Goal: Information Seeking & Learning: Find specific page/section

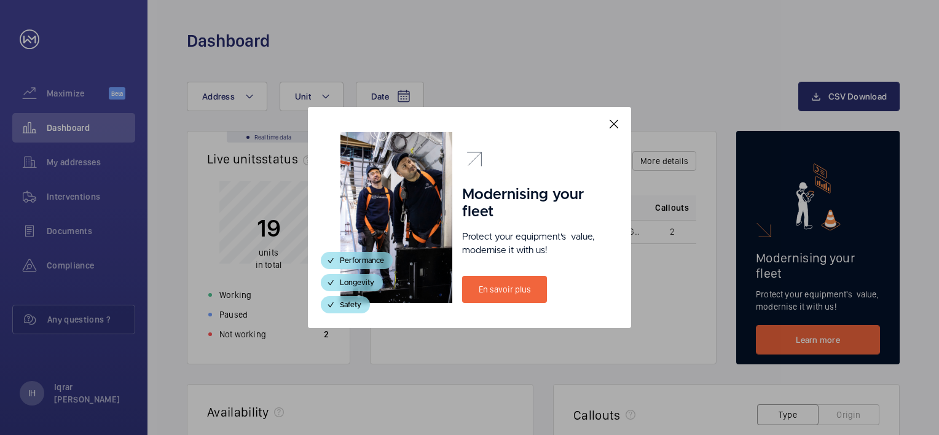
click at [619, 123] on mat-icon at bounding box center [613, 124] width 15 height 15
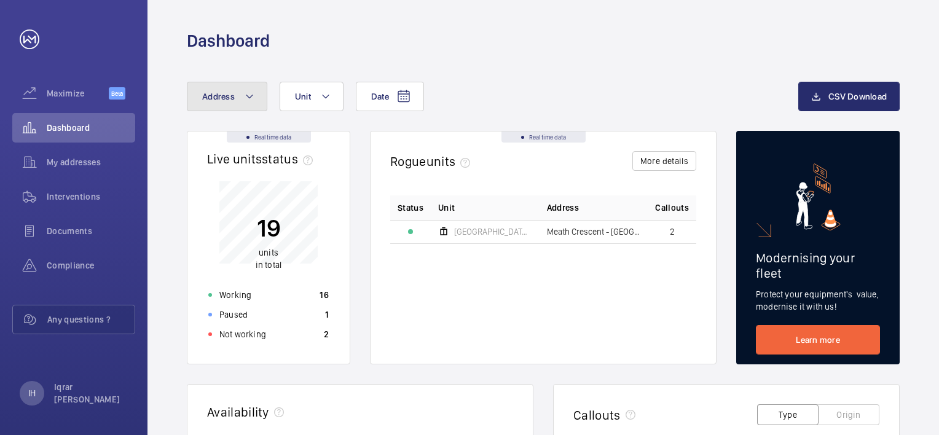
click at [250, 98] on mat-icon at bounding box center [249, 96] width 10 height 15
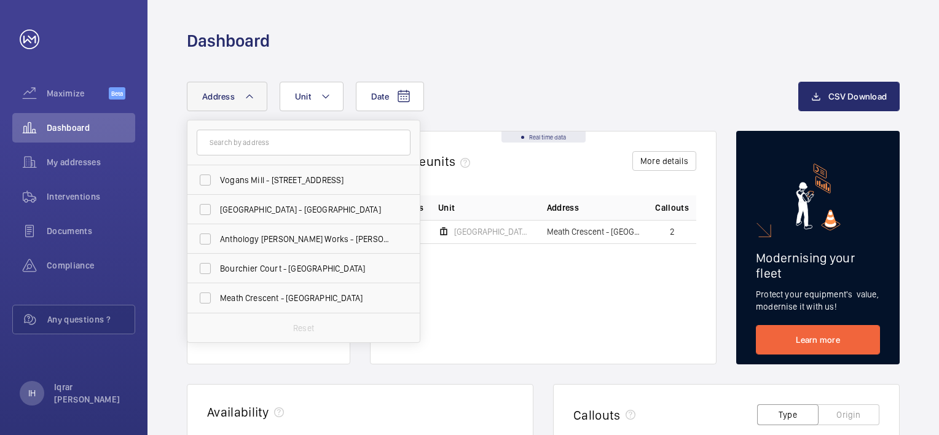
click at [253, 140] on input "text" at bounding box center [304, 143] width 214 height 26
click at [246, 299] on span "Meath Crescent - [GEOGRAPHIC_DATA]" at bounding box center [304, 298] width 169 height 12
click at [217, 299] on input "Meath Crescent - [GEOGRAPHIC_DATA]" at bounding box center [205, 298] width 25 height 25
checkbox input "true"
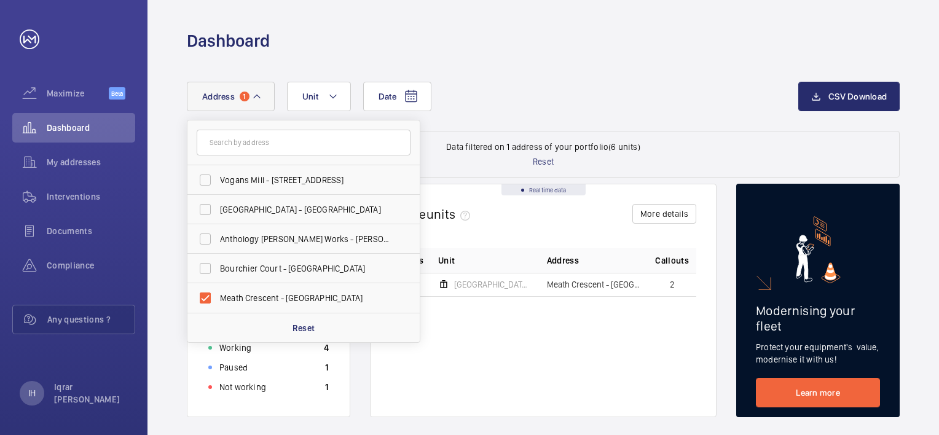
click at [531, 364] on div "Status Unit Address Callouts [GEOGRAPHIC_DATA] - front entrance lobby - lift 4 …" at bounding box center [543, 322] width 306 height 149
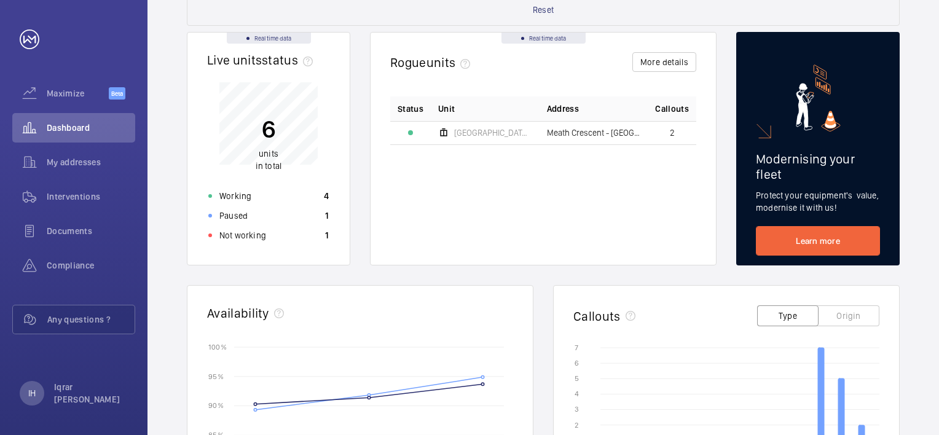
scroll to position [123, 0]
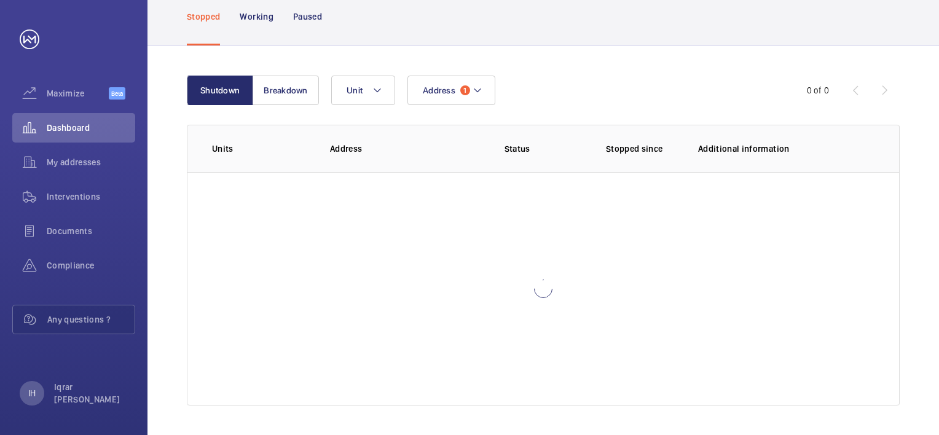
scroll to position [17, 0]
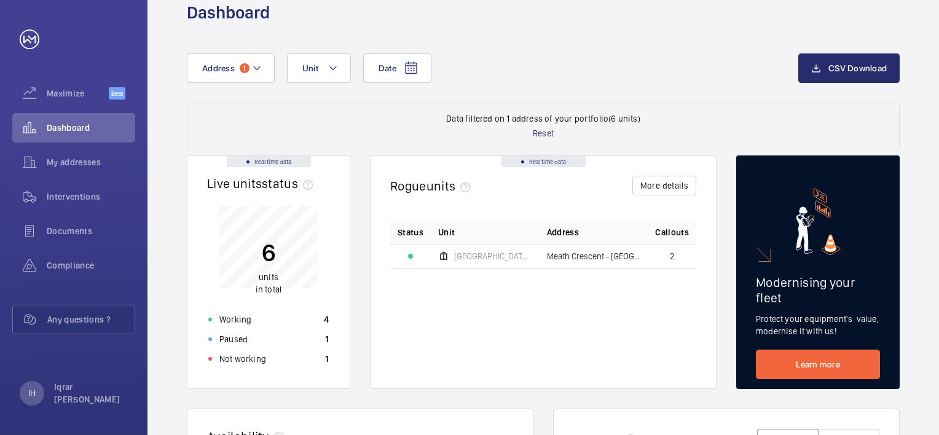
scroll to position [26, 0]
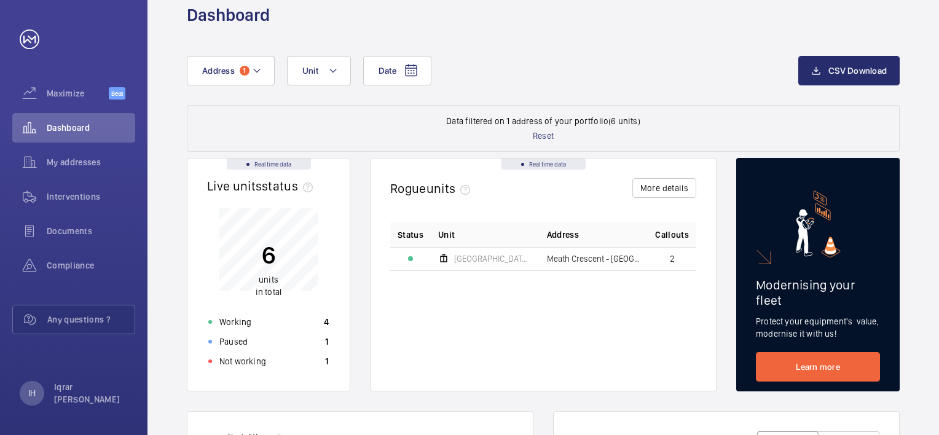
click at [574, 260] on span "Meath Crescent - [GEOGRAPHIC_DATA]" at bounding box center [594, 258] width 94 height 9
drag, startPoint x: 574, startPoint y: 260, endPoint x: 541, endPoint y: 203, distance: 66.1
click at [541, 203] on div "Rogue units More details" at bounding box center [543, 194] width 306 height 32
click at [326, 66] on button "Unit" at bounding box center [319, 70] width 64 height 29
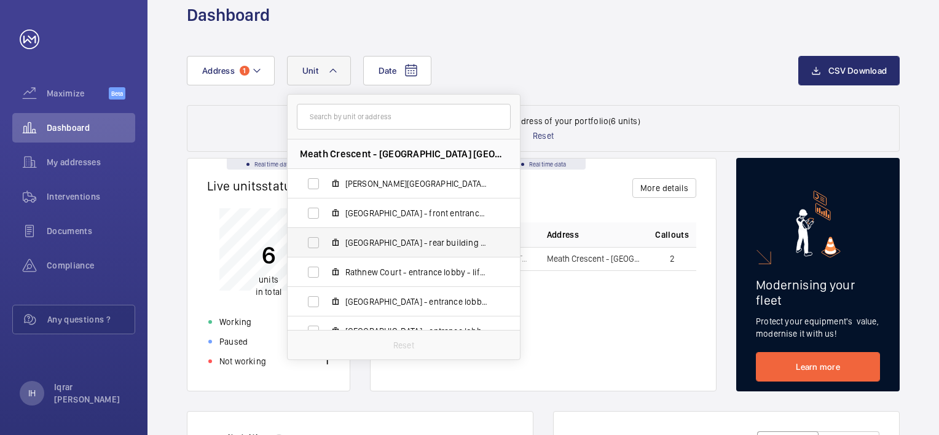
scroll to position [15, 0]
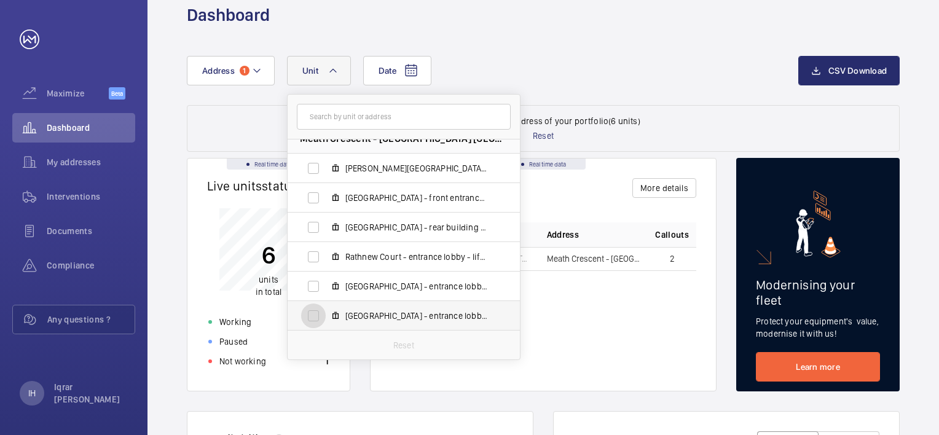
click at [307, 314] on input "[GEOGRAPHIC_DATA] - entrance lobby - lift 1 - U1012155 - 1, 38711568" at bounding box center [313, 315] width 25 height 25
checkbox input "true"
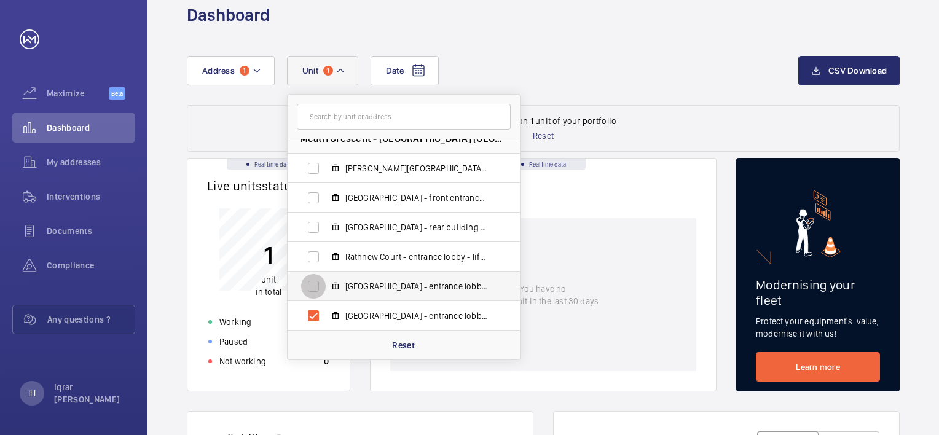
click at [310, 276] on input "[GEOGRAPHIC_DATA] - entrance lobby - Lift 6 - U1012155 - 6, 74618013" at bounding box center [313, 286] width 25 height 25
checkbox input "true"
drag, startPoint x: 311, startPoint y: 259, endPoint x: 314, endPoint y: 243, distance: 15.7
click at [311, 254] on input "Rathnew Court - entrance lobby - lift 2 - U1012155 - 2, 69582289" at bounding box center [313, 256] width 25 height 25
checkbox input "true"
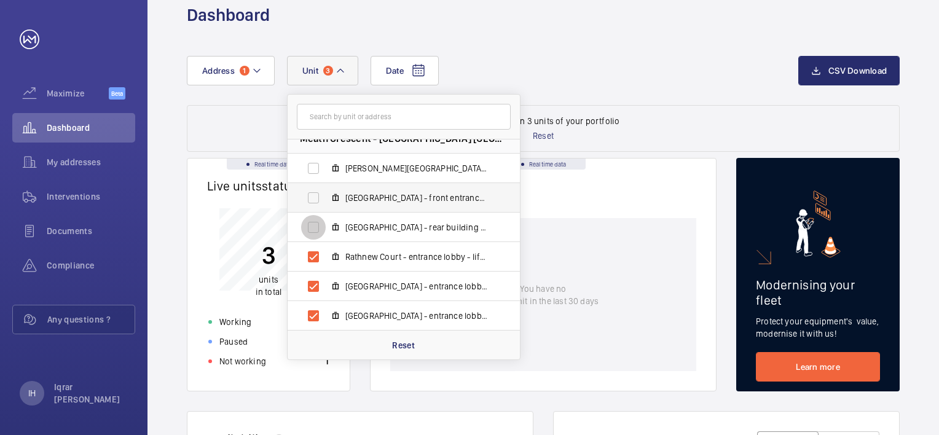
drag, startPoint x: 314, startPoint y: 223, endPoint x: 311, endPoint y: 209, distance: 14.3
click at [314, 222] on input "[GEOGRAPHIC_DATA] - rear building entrance - lift 3 - U1012155 - 3, 45598432" at bounding box center [313, 227] width 25 height 25
checkbox input "true"
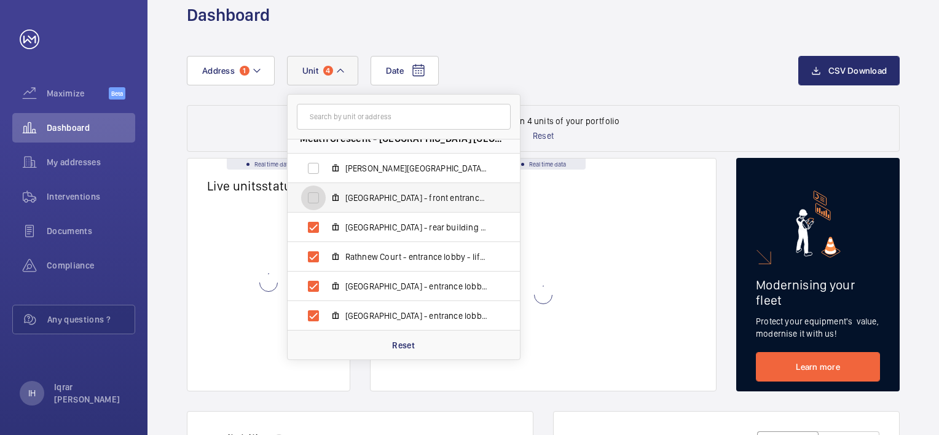
click at [311, 200] on input "[GEOGRAPHIC_DATA] - front entrance lobby - lift 4 - U1012155 - 4, 85794885" at bounding box center [313, 197] width 25 height 25
checkbox input "true"
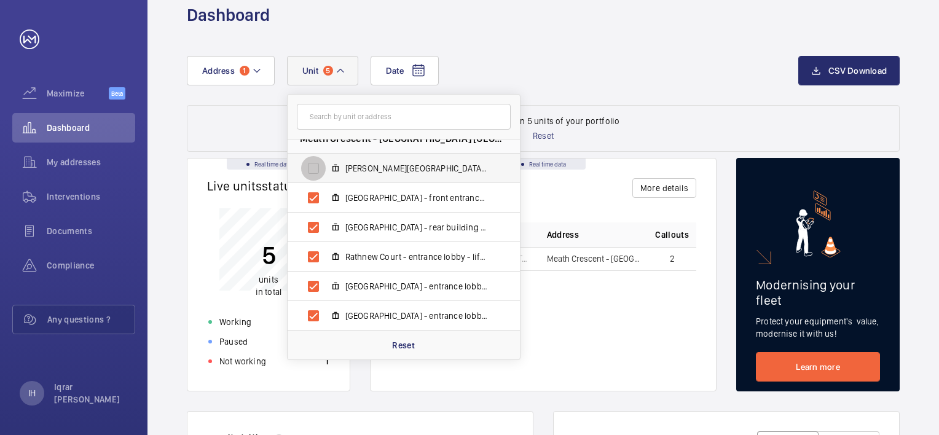
click at [317, 172] on input "[PERSON_NAME][GEOGRAPHIC_DATA] - entrance lobby - lift 5 - U1012155 - 5, 282071…" at bounding box center [313, 168] width 25 height 25
checkbox input "true"
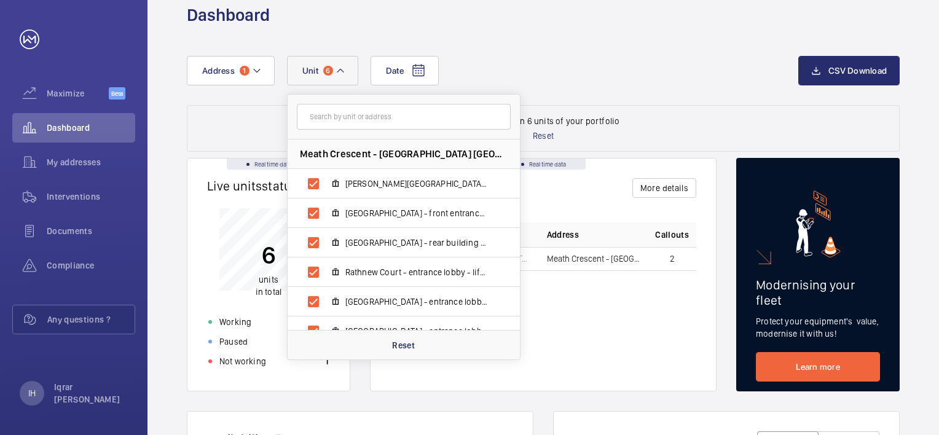
click at [612, 354] on div "Status Unit Address Callouts [GEOGRAPHIC_DATA] - front entrance lobby - lift 4 …" at bounding box center [543, 296] width 306 height 149
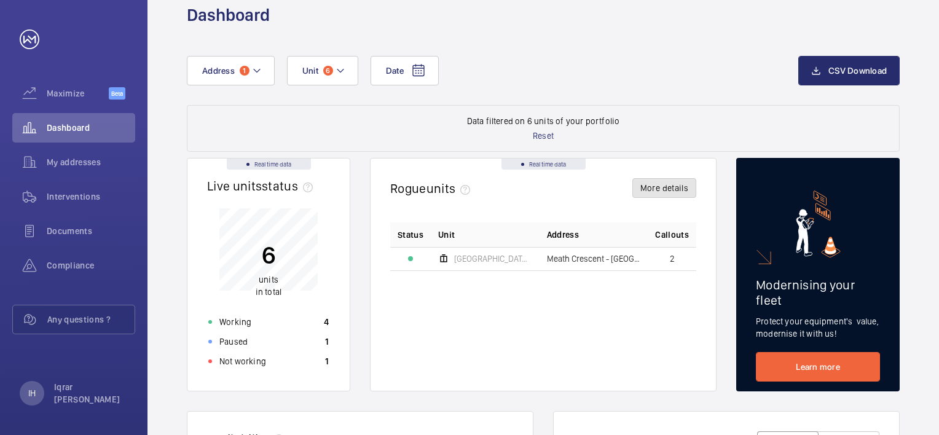
click at [657, 184] on button "More details" at bounding box center [664, 188] width 64 height 20
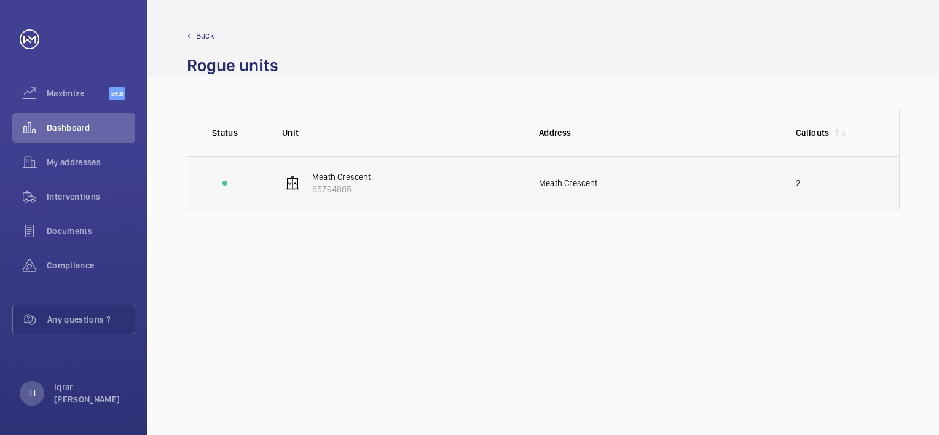
click at [565, 185] on div "Meath Crescent" at bounding box center [657, 183] width 237 height 12
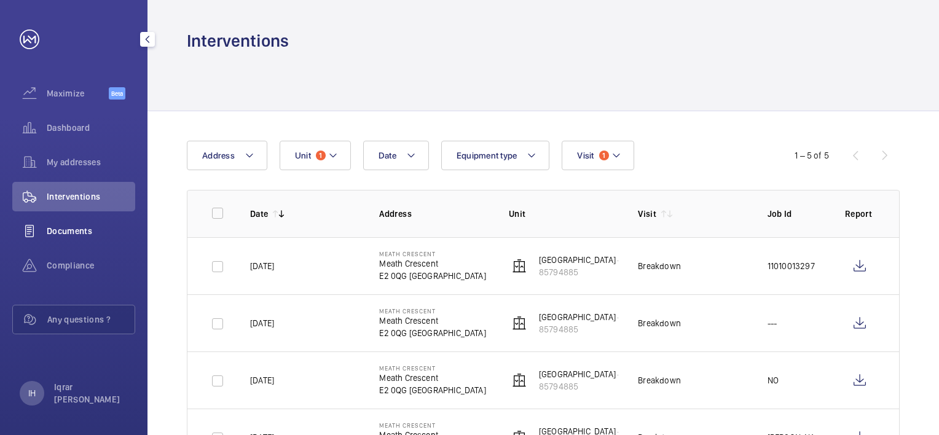
click at [86, 233] on span "Documents" at bounding box center [91, 231] width 88 height 12
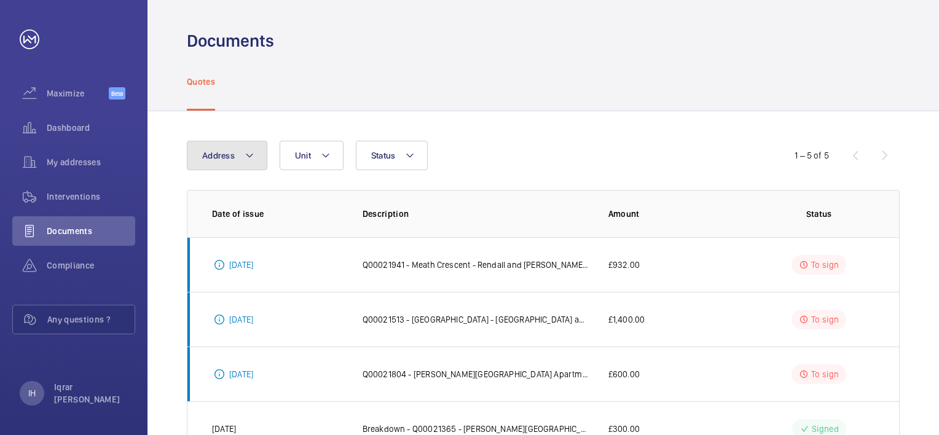
click at [246, 157] on mat-icon at bounding box center [249, 155] width 10 height 15
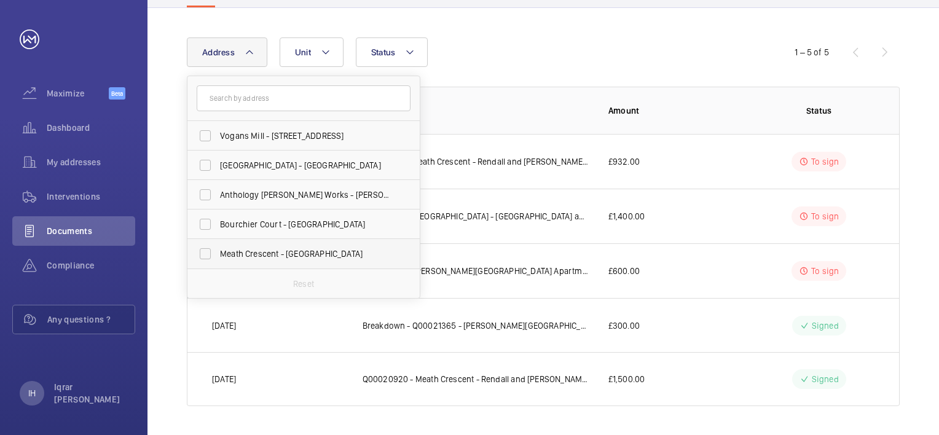
click at [242, 253] on span "Meath Crescent - [GEOGRAPHIC_DATA]" at bounding box center [304, 254] width 169 height 12
click at [217, 253] on input "Meath Crescent - [GEOGRAPHIC_DATA]" at bounding box center [205, 253] width 25 height 25
checkbox input "true"
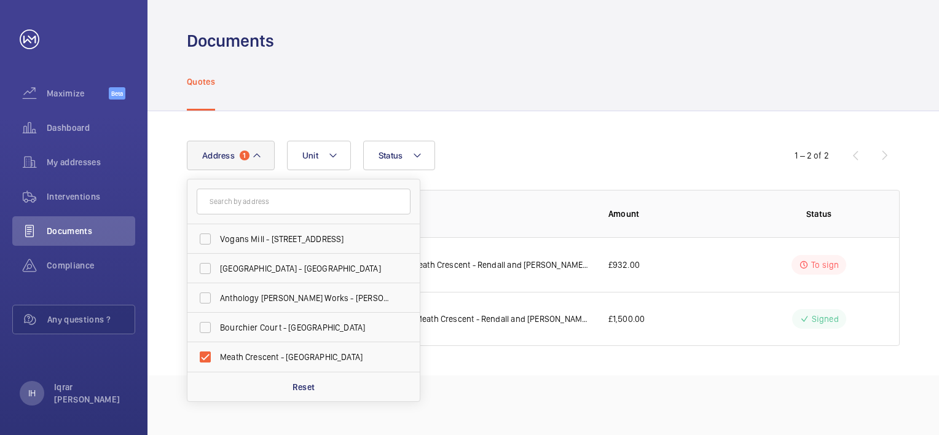
click at [590, 151] on div "Address [STREET_ADDRESS] Anthology [PERSON_NAME][GEOGRAPHIC_DATA] - [PERSON_NAM…" at bounding box center [469, 155] width 565 height 29
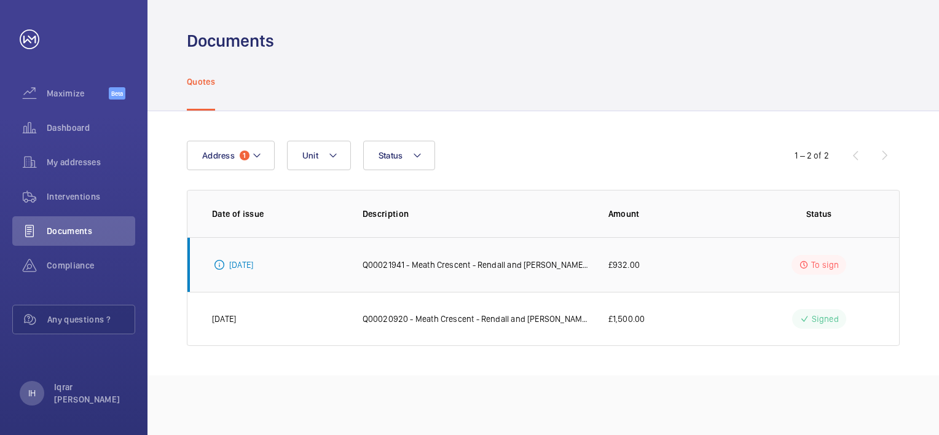
click at [440, 260] on p "Q00021941 - Meath Crescent - Rendall and [PERSON_NAME] National Lift Contract" at bounding box center [475, 265] width 226 height 12
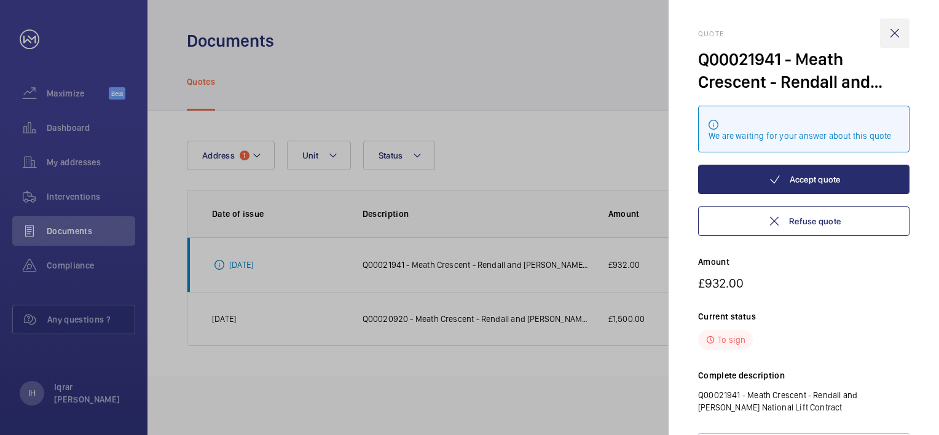
click at [889, 34] on wm-front-icon-button at bounding box center [894, 32] width 29 height 29
